Goal: Task Accomplishment & Management: Manage account settings

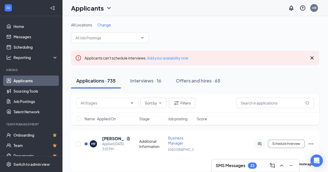
click at [106, 24] on span "Change" at bounding box center [104, 25] width 14 height 5
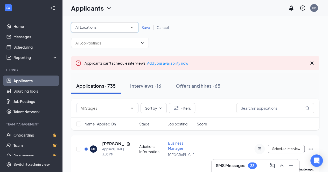
click at [102, 30] on div "All Locations" at bounding box center [104, 27] width 59 height 6
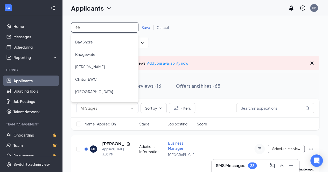
type input "eas"
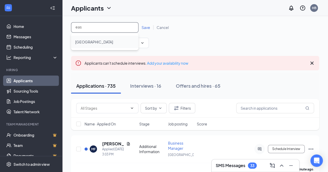
click at [93, 44] on span "[GEOGRAPHIC_DATA]" at bounding box center [94, 42] width 38 height 5
click at [146, 28] on span "Save" at bounding box center [146, 27] width 9 height 5
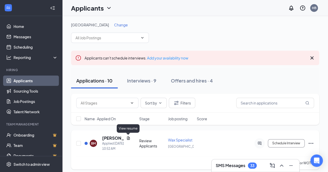
click at [130, 137] on icon "Document" at bounding box center [128, 138] width 4 height 4
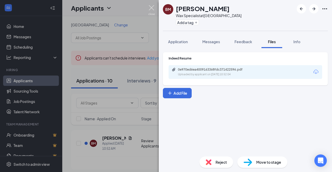
click at [153, 6] on img at bounding box center [151, 10] width 6 height 10
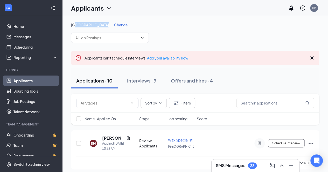
drag, startPoint x: 74, startPoint y: 26, endPoint x: 99, endPoint y: 25, distance: 24.4
click at [99, 25] on div "East Windsor Change" at bounding box center [195, 24] width 248 height 5
click at [141, 16] on div "Applicants HB" at bounding box center [195, 8] width 266 height 16
click at [144, 36] on span at bounding box center [110, 38] width 78 height 10
click at [143, 38] on icon "ChevronDown" at bounding box center [142, 37] width 2 height 1
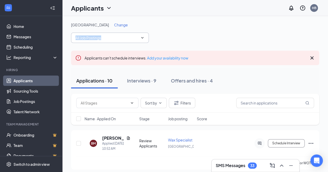
drag, startPoint x: 143, startPoint y: 38, endPoint x: 165, endPoint y: 31, distance: 23.2
drag, startPoint x: 165, startPoint y: 31, endPoint x: 132, endPoint y: 24, distance: 33.6
click at [132, 24] on div "East Windsor Change" at bounding box center [195, 24] width 248 height 5
click at [114, 24] on span "Change" at bounding box center [121, 25] width 14 height 5
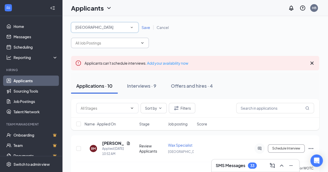
click at [132, 26] on icon "SmallChevronDown" at bounding box center [131, 27] width 5 height 5
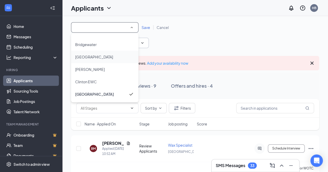
click at [100, 57] on div "[GEOGRAPHIC_DATA]" at bounding box center [104, 57] width 59 height 6
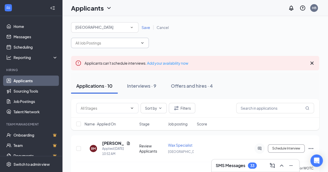
click at [145, 27] on span "Save" at bounding box center [146, 27] width 9 height 5
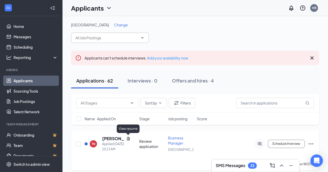
click at [128, 138] on icon "Document" at bounding box center [128, 139] width 4 height 4
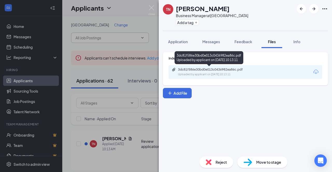
click at [216, 68] on div "3dc81f586e30bd0e013c0436982ea86c.pdf" at bounding box center [214, 70] width 73 height 4
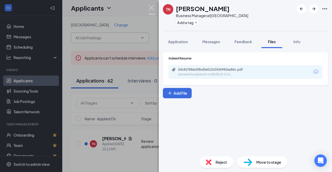
click at [151, 9] on img at bounding box center [151, 10] width 6 height 10
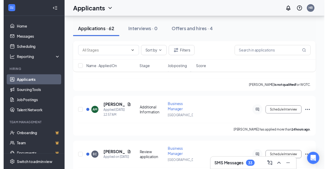
scroll to position [79, 0]
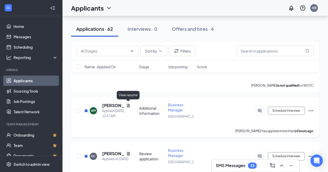
click at [129, 104] on icon "Document" at bounding box center [128, 106] width 4 height 4
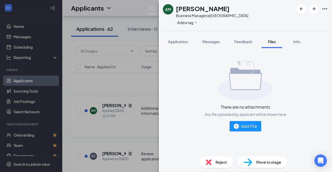
click at [129, 104] on div "AM [PERSON_NAME] Business Manager at [GEOGRAPHIC_DATA] Add a tag Application Me…" at bounding box center [166, 86] width 332 height 172
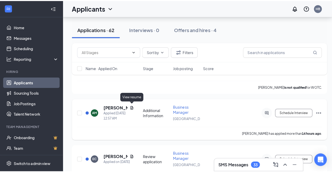
scroll to position [79, 0]
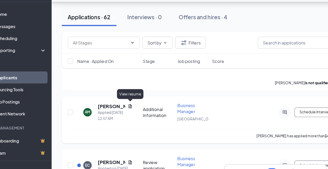
click at [129, 105] on icon "Document" at bounding box center [130, 105] width 3 height 3
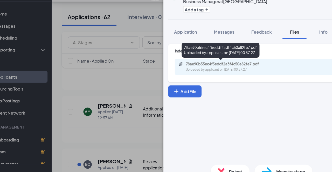
click at [194, 69] on div "78ae90b55ec4f5eddf2a3f4c50e82fe7.pdf" at bounding box center [214, 70] width 73 height 4
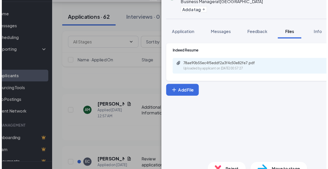
scroll to position [79, 0]
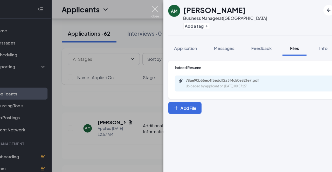
click at [150, 9] on img at bounding box center [151, 10] width 6 height 10
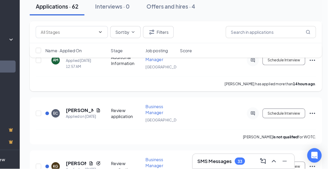
scroll to position [116, 4]
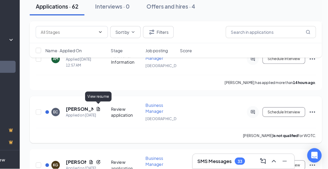
click at [128, 117] on icon "Document" at bounding box center [130, 117] width 4 height 4
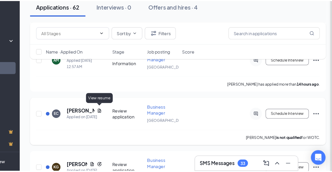
scroll to position [116, 0]
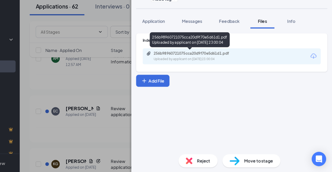
click at [207, 69] on div "256b98960721075cca20d9f70e5d61d1.pdf" at bounding box center [214, 70] width 73 height 4
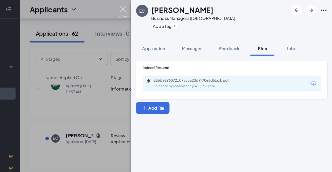
click at [151, 7] on img at bounding box center [151, 10] width 6 height 10
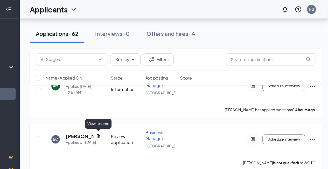
click at [130, 115] on icon "Document" at bounding box center [130, 117] width 4 height 4
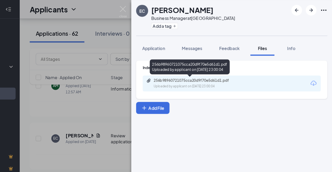
click at [213, 65] on div "256b98960721075cca20d9f70e5d61d1.pdf Uploaded by applicant on [DATE] 23:00:04" at bounding box center [208, 58] width 69 height 15
click at [213, 70] on div "256b98960721075cca20d9f70e5d61d1.pdf" at bounding box center [214, 70] width 73 height 4
